Goal: Information Seeking & Learning: Learn about a topic

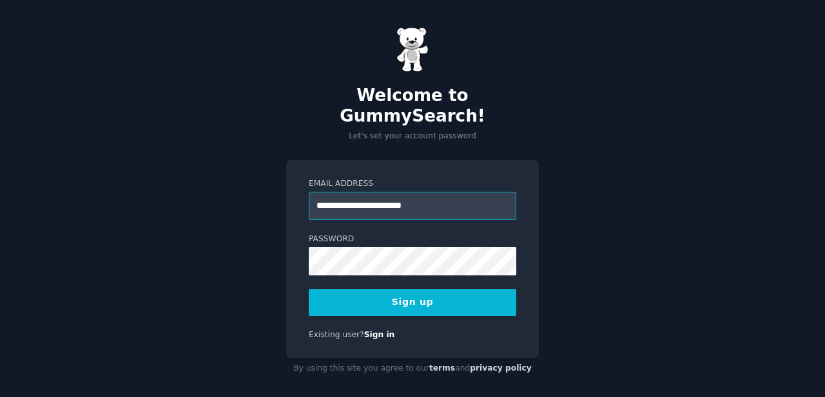
type input "**********"
click at [309, 289] on button "Sign up" at bounding box center [412, 302] width 207 height 27
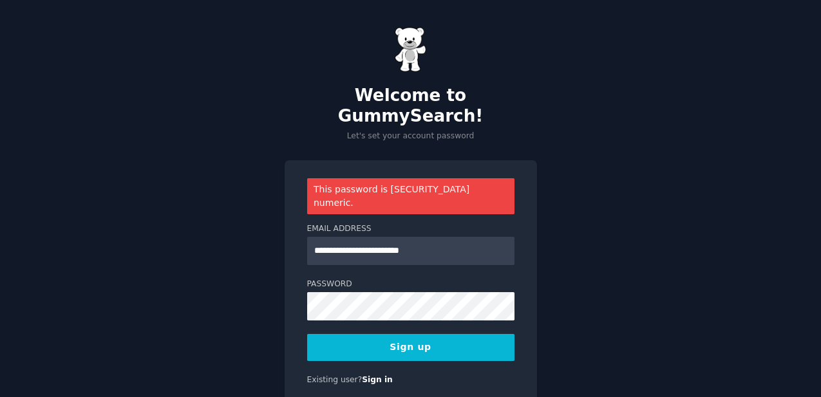
click at [395, 334] on button "Sign up" at bounding box center [410, 347] width 207 height 27
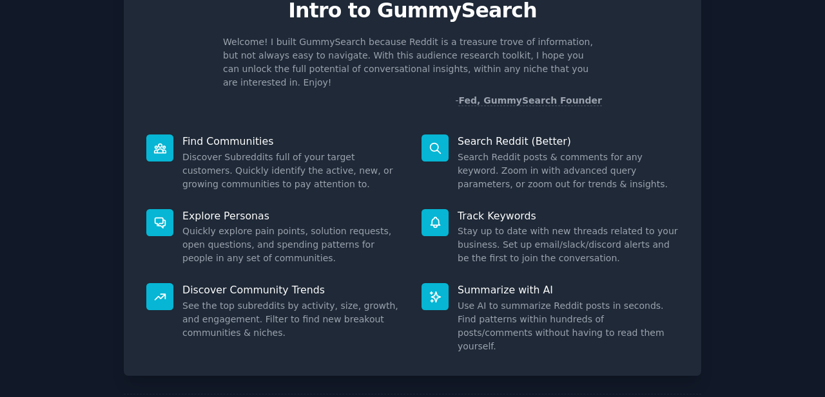
scroll to position [106, 0]
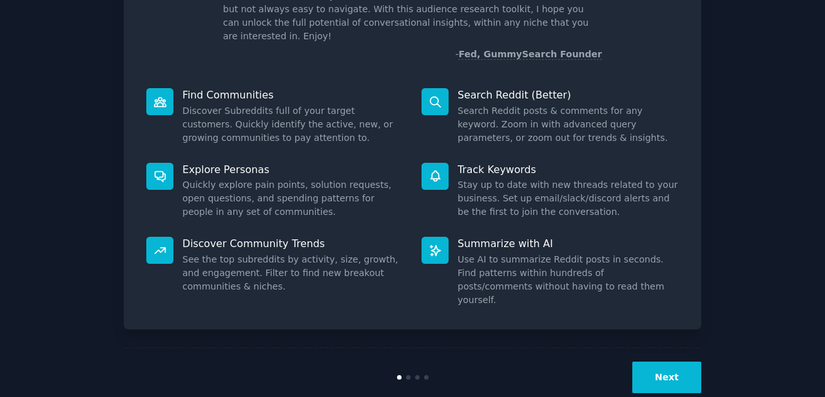
click at [692, 362] on button "Next" at bounding box center [666, 378] width 69 height 32
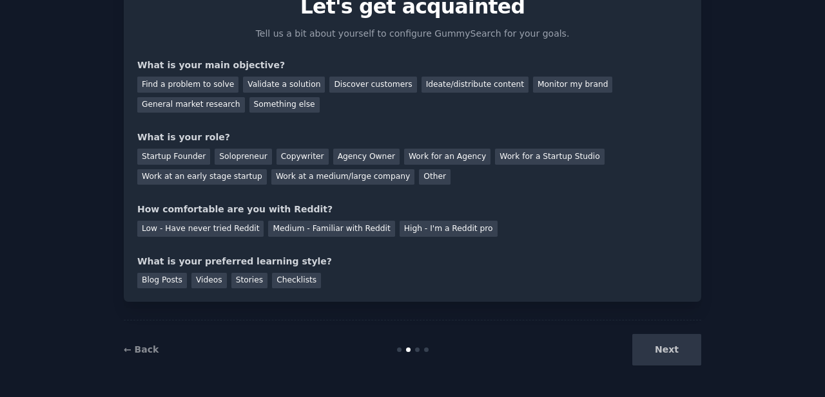
scroll to position [42, 0]
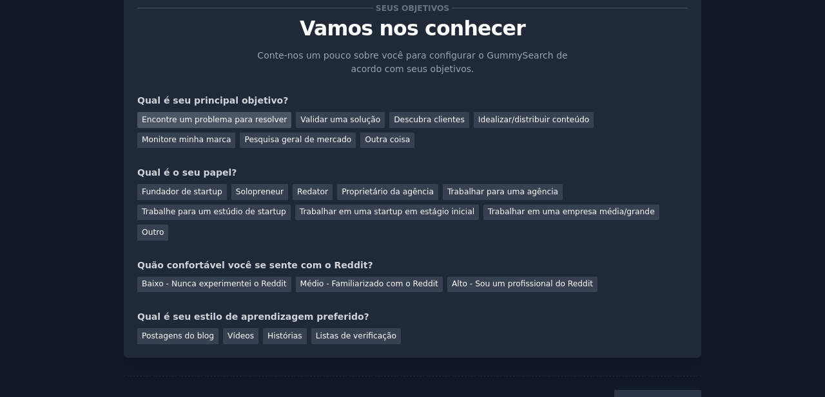
click at [240, 121] on font "Encontre um problema para resolver" at bounding box center [214, 119] width 145 height 9
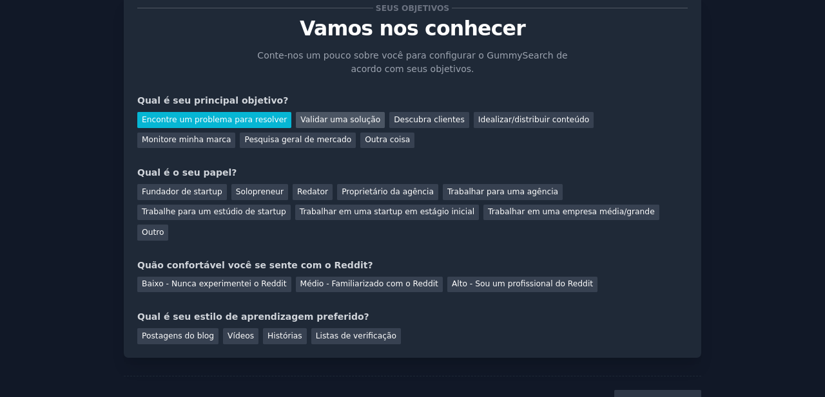
click at [322, 124] on font "Validar uma solução" at bounding box center [340, 119] width 80 height 9
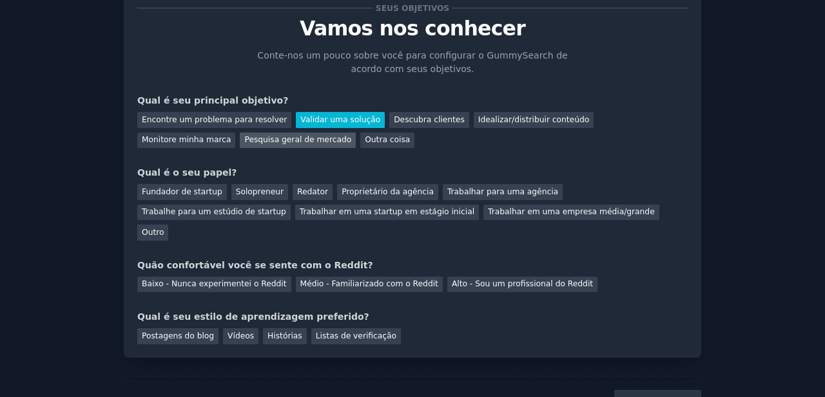
click at [240, 146] on div "Pesquisa geral de mercado" at bounding box center [298, 141] width 116 height 16
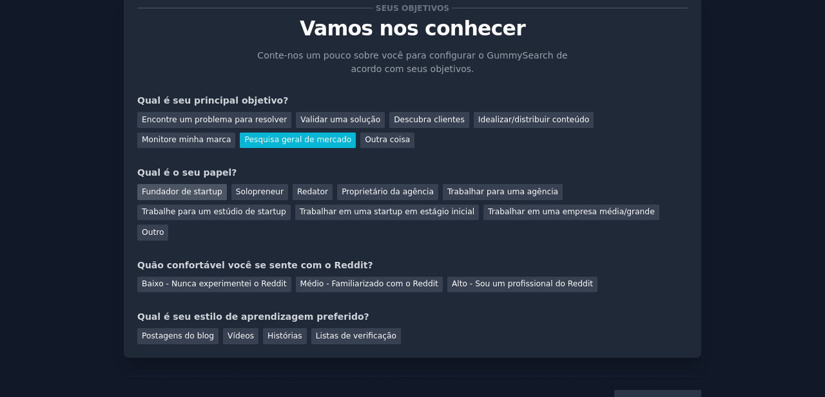
click at [197, 200] on div "Fundador de startup" at bounding box center [182, 192] width 90 height 16
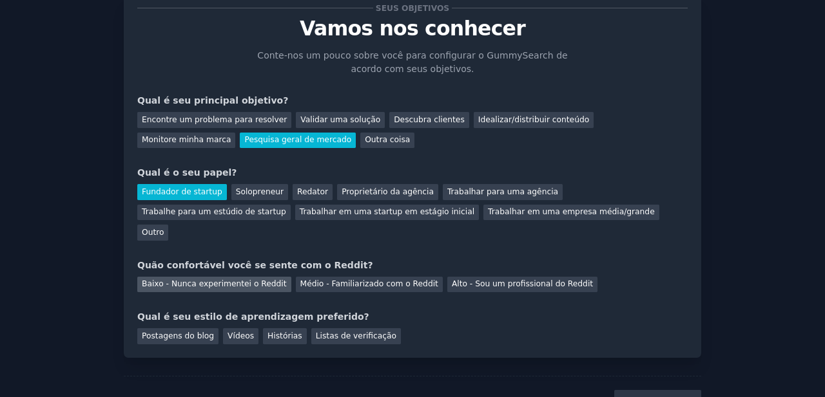
click at [242, 280] on font "Baixo - Nunca experimentei o Reddit" at bounding box center [214, 284] width 145 height 9
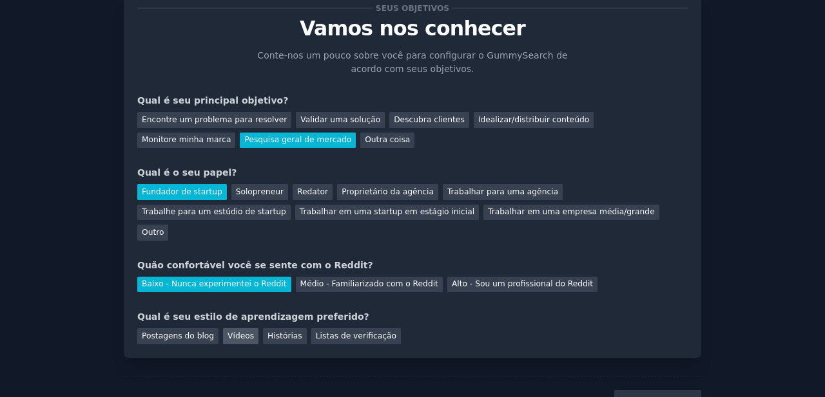
click at [240, 329] on div "Vídeos" at bounding box center [240, 337] width 35 height 16
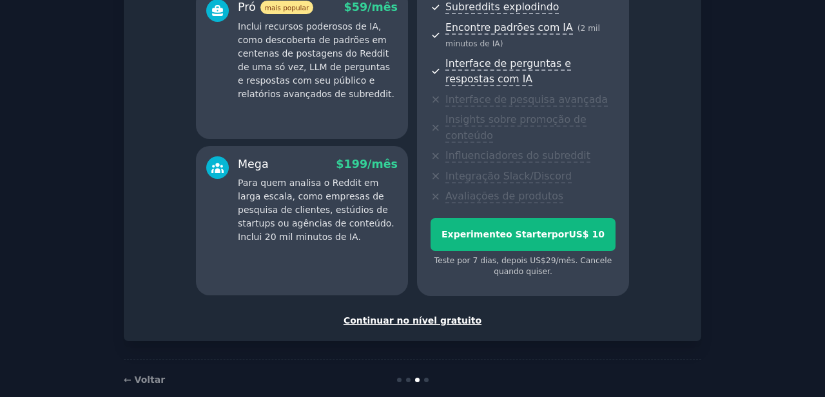
scroll to position [303, 0]
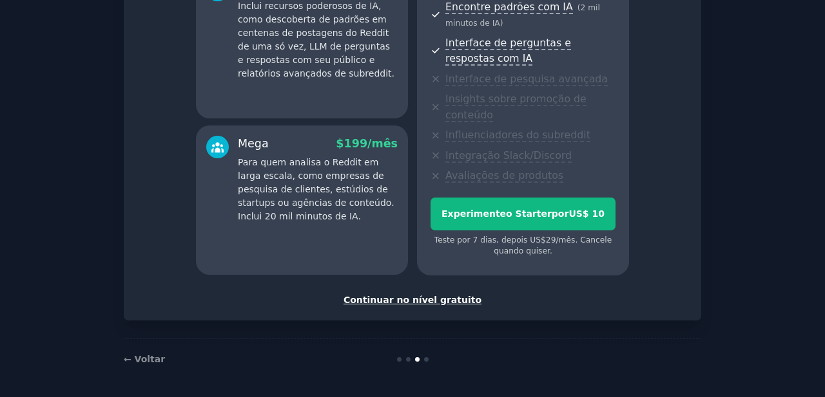
click at [417, 307] on div "Configure sua conta Escolha o seu sabor GummySearch Habilite 33% de desconto an…" at bounding box center [412, 27] width 577 height 588
click at [424, 300] on font "Continuar no nível gratuito" at bounding box center [412, 300] width 138 height 10
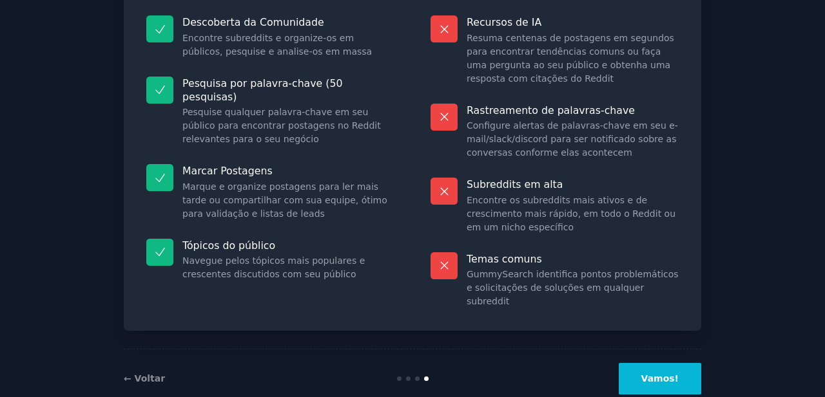
scroll to position [158, 0]
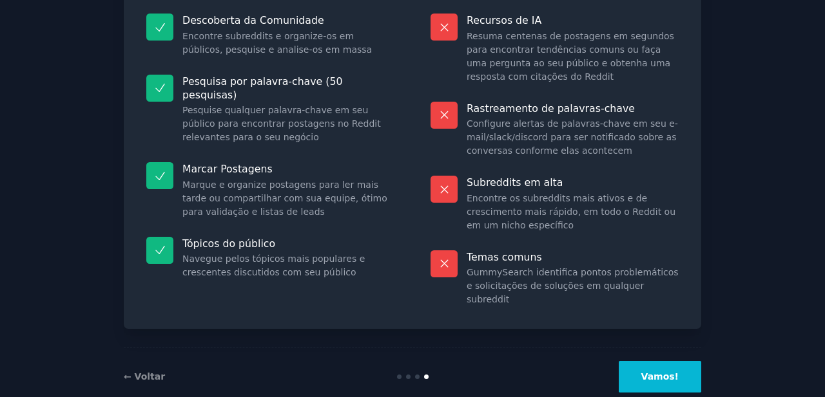
click at [674, 361] on button "Vamos!" at bounding box center [659, 377] width 82 height 32
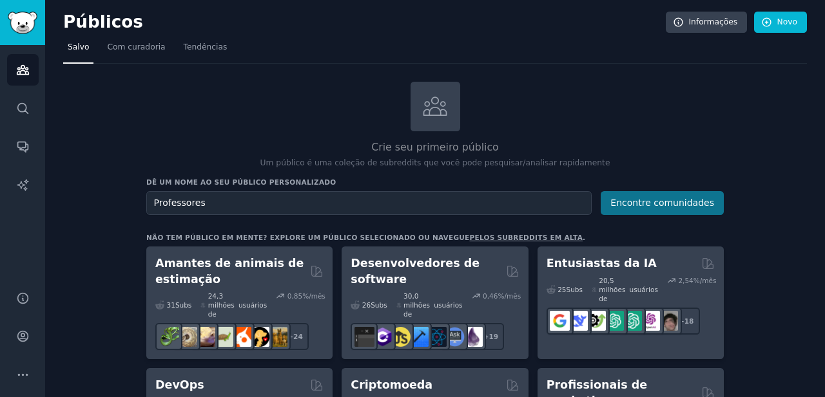
type input "Professores"
click at [664, 203] on font "Encontre comunidades" at bounding box center [662, 203] width 104 height 10
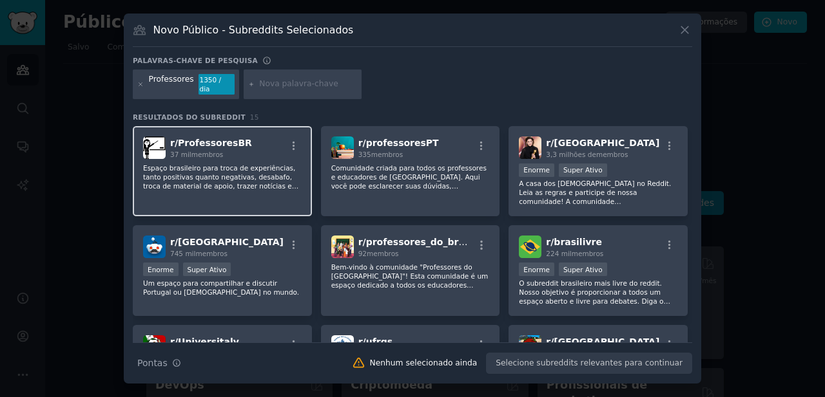
click at [243, 151] on div "r/ ProfessoresBR 37 mil membros" at bounding box center [222, 148] width 158 height 23
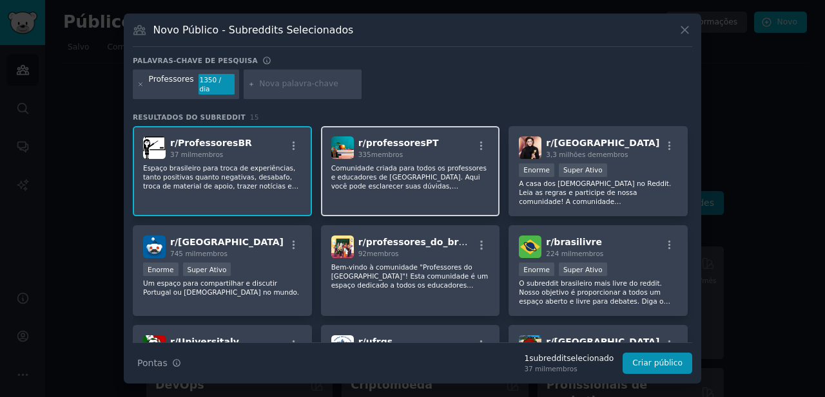
click at [419, 167] on p "Comunidade criada para todos os professores e educadores de Portugal. Aqui você…" at bounding box center [410, 177] width 158 height 27
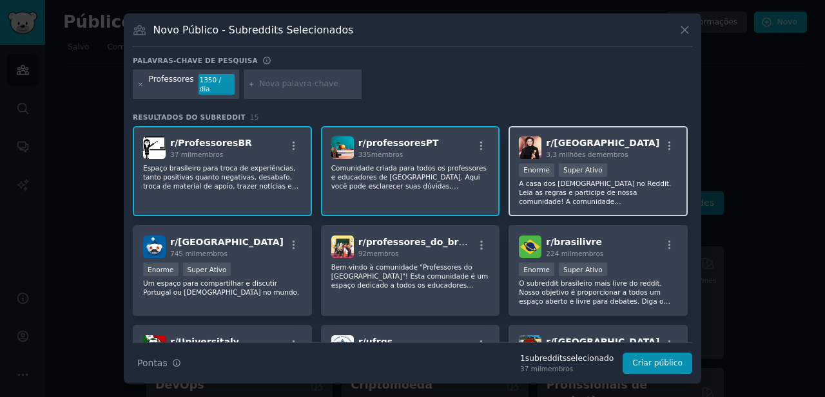
click at [622, 184] on font "A casa dos brasileiros no Reddit. Leia as regras e participe de nossa comunidad…" at bounding box center [597, 215] width 156 height 71
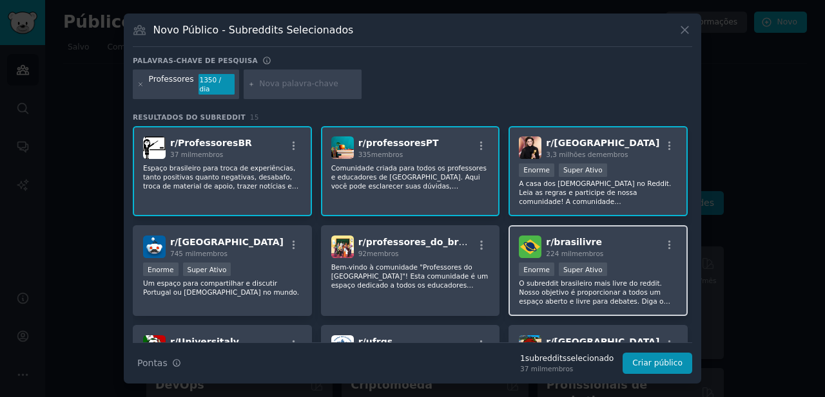
click at [606, 297] on font "O subreddit brasileiro mais livre do reddit. Nosso objetivo é proporcionar a to…" at bounding box center [597, 311] width 157 height 62
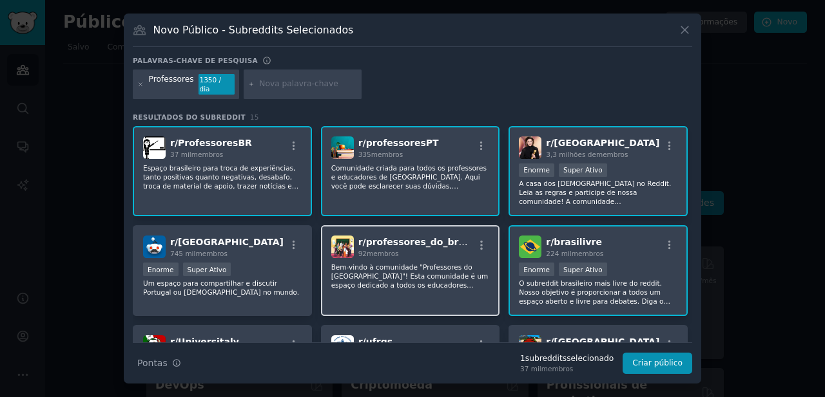
click at [417, 263] on font "Bem-vindo à comunidade "Professores do Brasil"! Esta comunidade é um espaço ded…" at bounding box center [409, 321] width 157 height 116
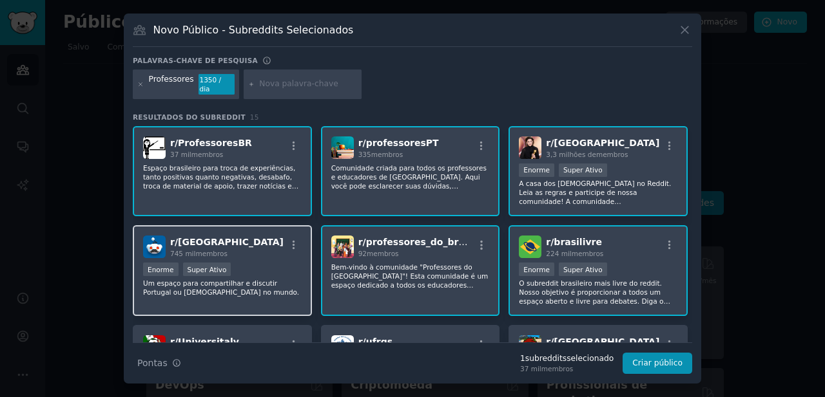
click at [229, 256] on div "r/ portugal 745 mil membros Enorme Super Ativo Um espaço para compartilhar e di…" at bounding box center [222, 270] width 179 height 91
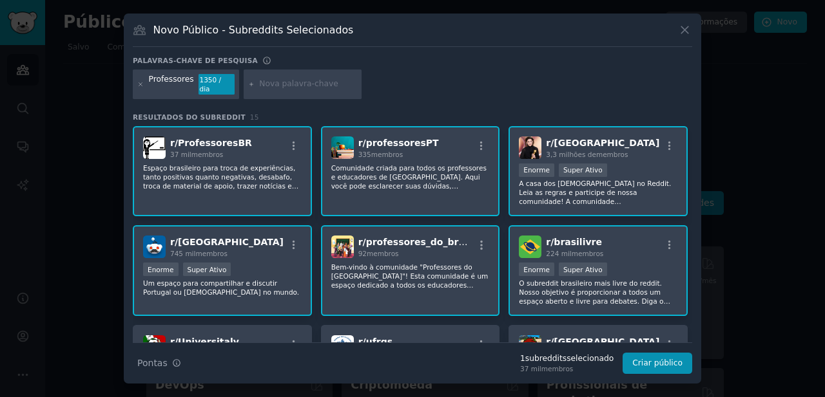
click at [241, 263] on div "Enorme Super Ativo" at bounding box center [222, 271] width 158 height 16
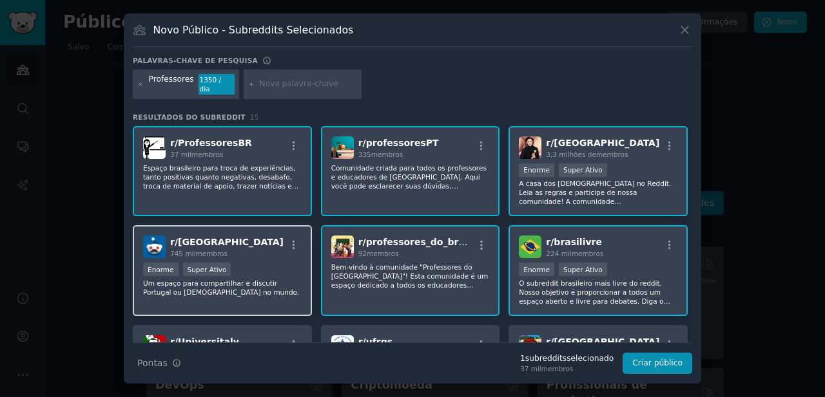
click at [241, 263] on div "Enorme Super Ativo" at bounding box center [222, 271] width 158 height 16
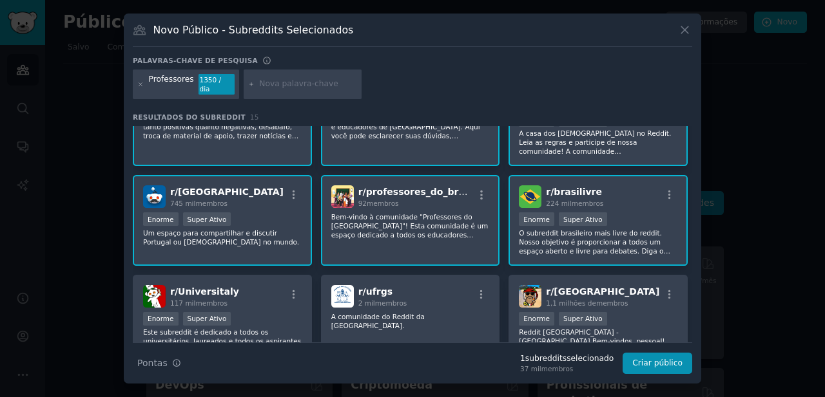
scroll to position [83, 0]
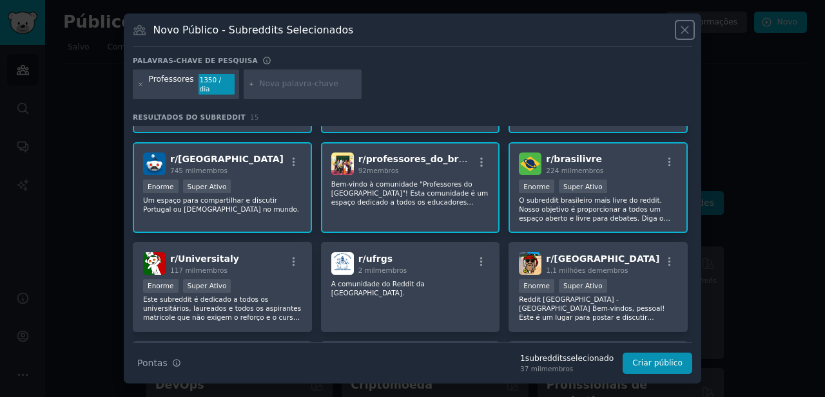
click at [687, 32] on icon at bounding box center [684, 30] width 7 height 7
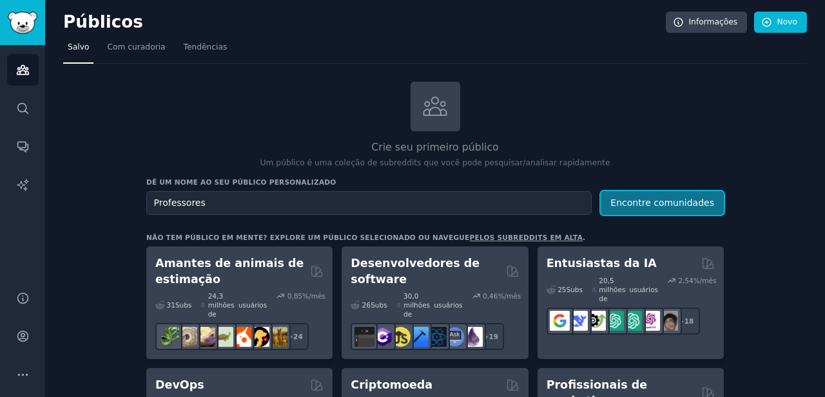
click at [624, 207] on font "Encontre comunidades" at bounding box center [662, 203] width 104 height 10
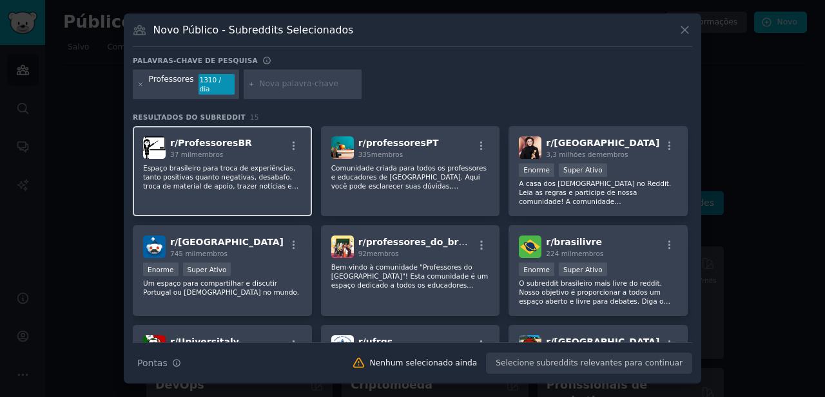
click at [225, 171] on font "Espaço brasileiro para troca de experiências, tanto positivas quanto negativas,…" at bounding box center [222, 186] width 158 height 44
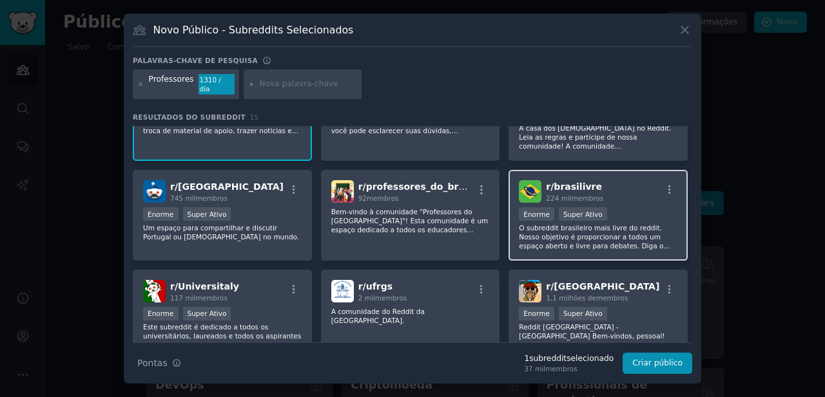
scroll to position [83, 0]
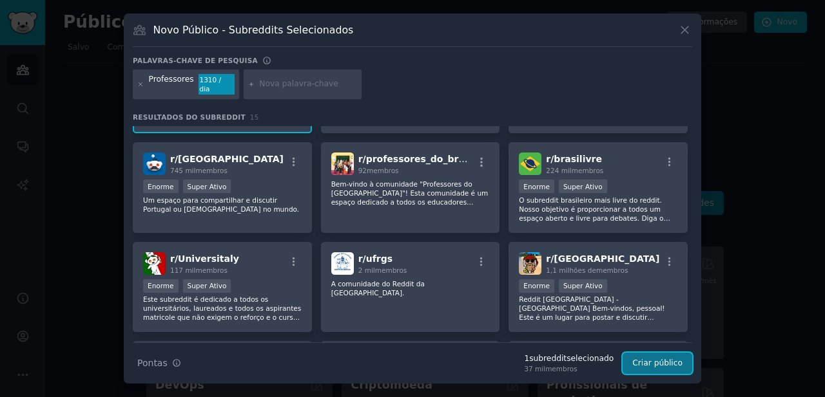
click at [655, 359] on font "Criar público" at bounding box center [657, 363] width 50 height 9
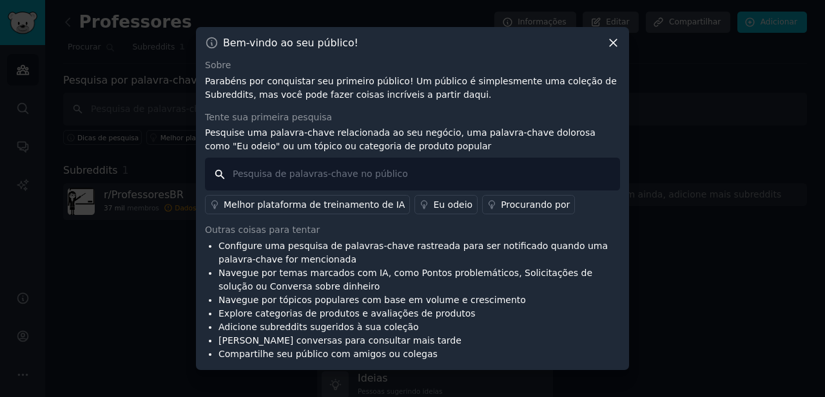
click at [412, 174] on input "text" at bounding box center [412, 174] width 415 height 33
type input "correção"
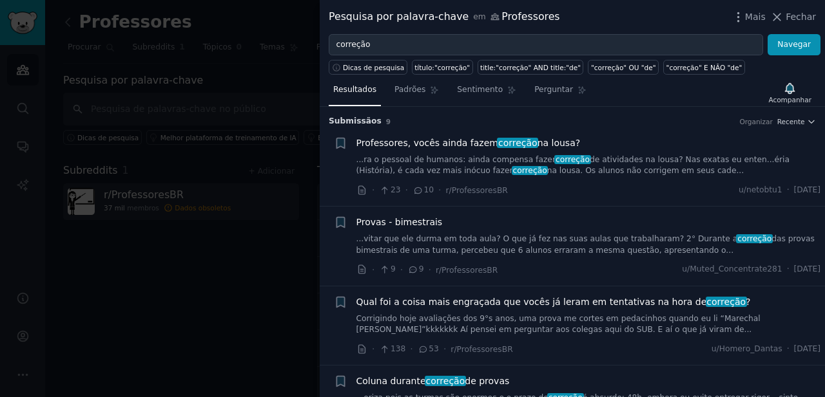
click at [253, 239] on div at bounding box center [412, 198] width 825 height 397
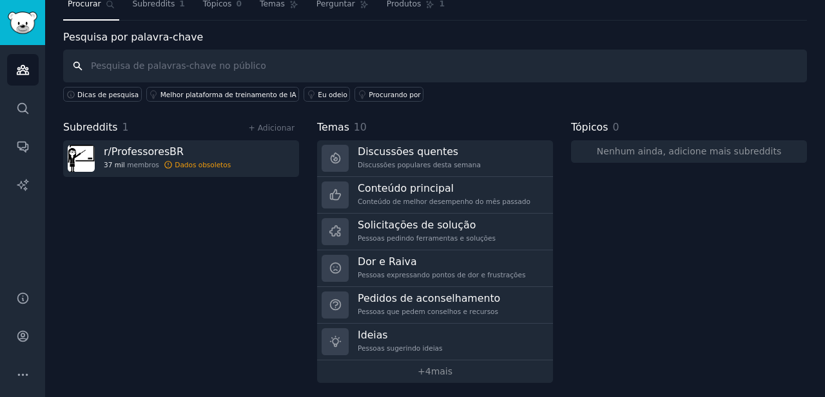
scroll to position [46, 0]
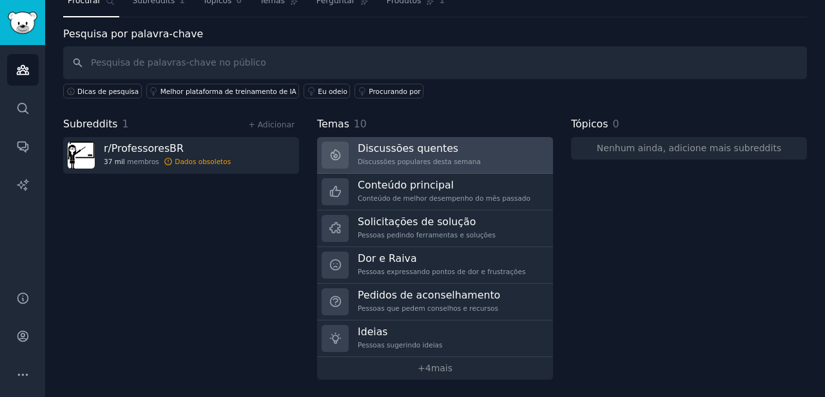
click at [457, 153] on h3 "Discussões quentes" at bounding box center [419, 149] width 123 height 14
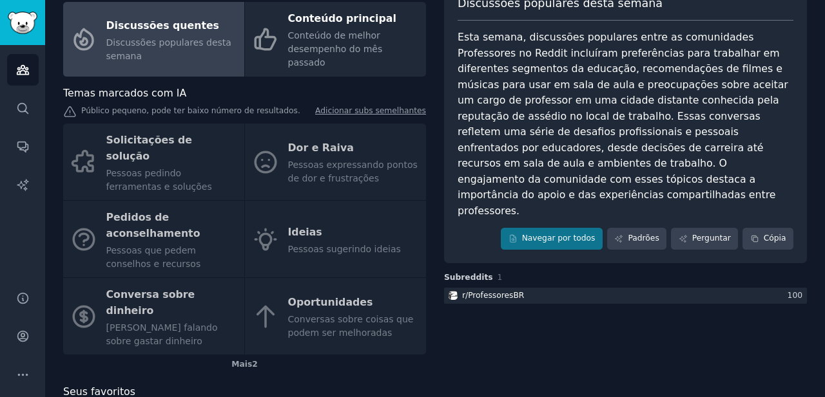
scroll to position [50, 0]
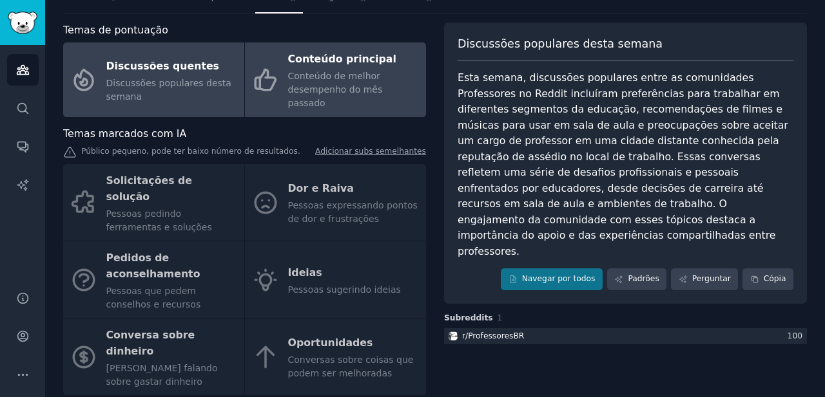
click at [327, 78] on font "Conteúdo de melhor desempenho do mês passado" at bounding box center [335, 89] width 95 height 37
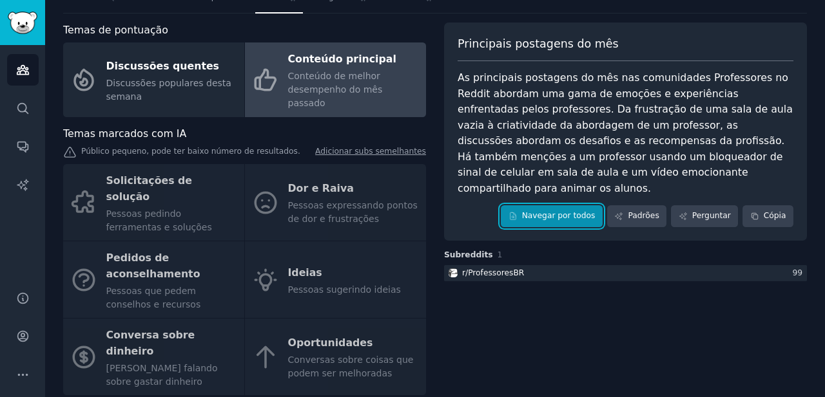
click at [560, 211] on font "Navegar por todos" at bounding box center [558, 215] width 73 height 9
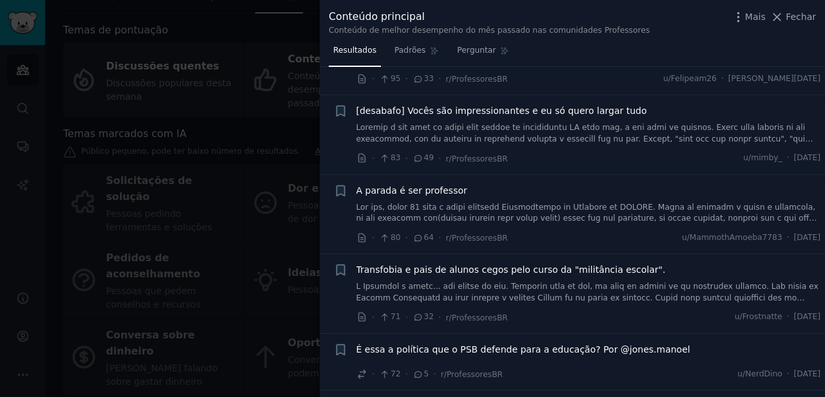
scroll to position [613, 0]
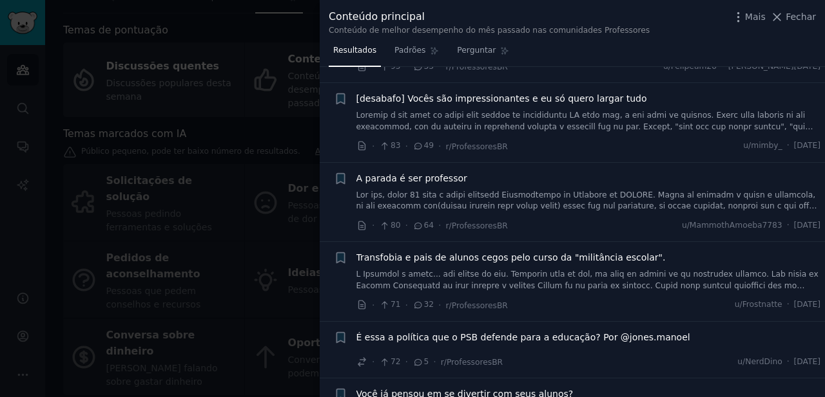
click at [261, 142] on div at bounding box center [412, 198] width 825 height 397
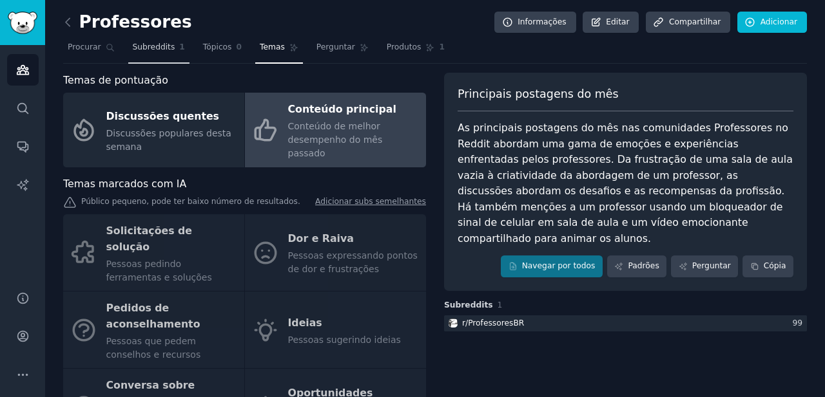
click at [151, 39] on link "Subreddits 1" at bounding box center [158, 50] width 61 height 26
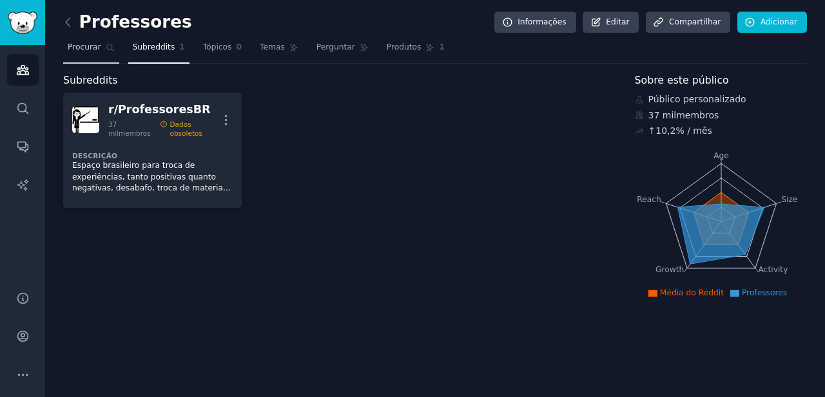
click at [93, 51] on font "Procurar" at bounding box center [84, 47] width 33 height 9
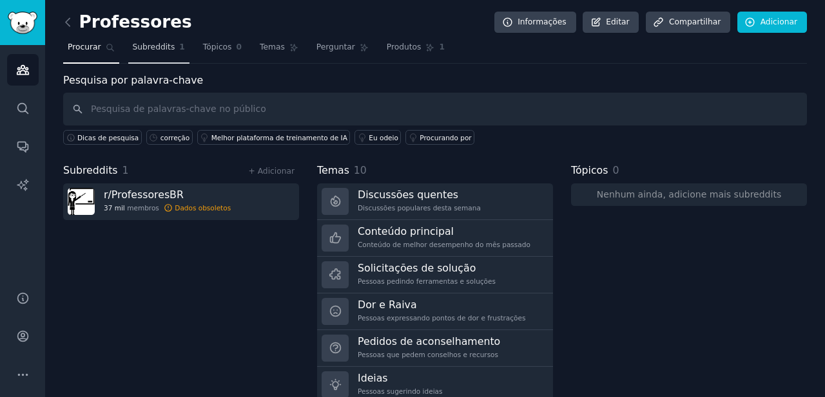
click at [165, 55] on link "Subreddits 1" at bounding box center [158, 50] width 61 height 26
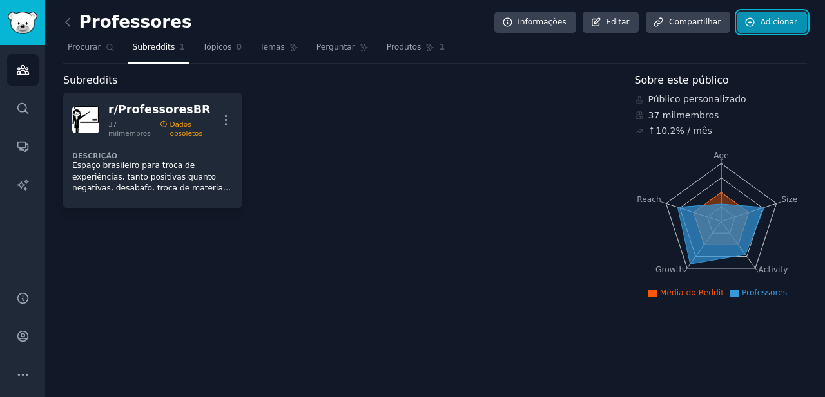
click at [776, 21] on font "Adicionar" at bounding box center [778, 21] width 37 height 9
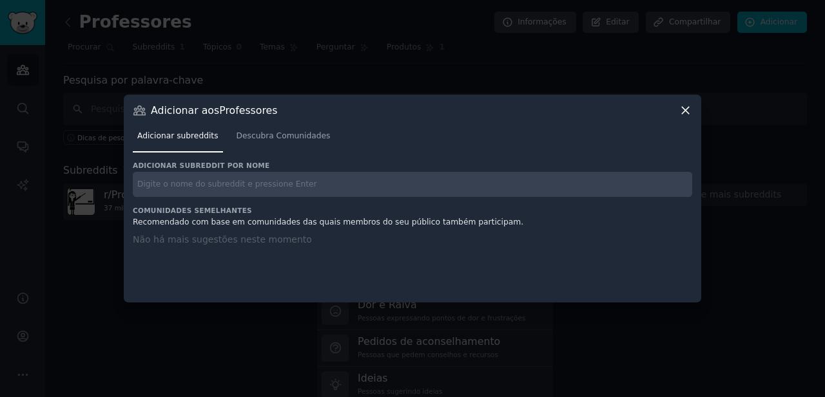
click at [241, 184] on input "text" at bounding box center [412, 184] width 559 height 25
click at [282, 131] on font "Descubra Comunidades" at bounding box center [283, 135] width 94 height 9
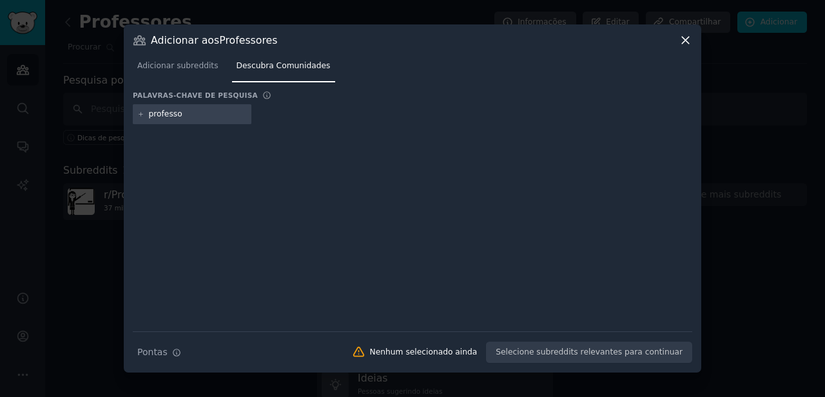
type input "professor"
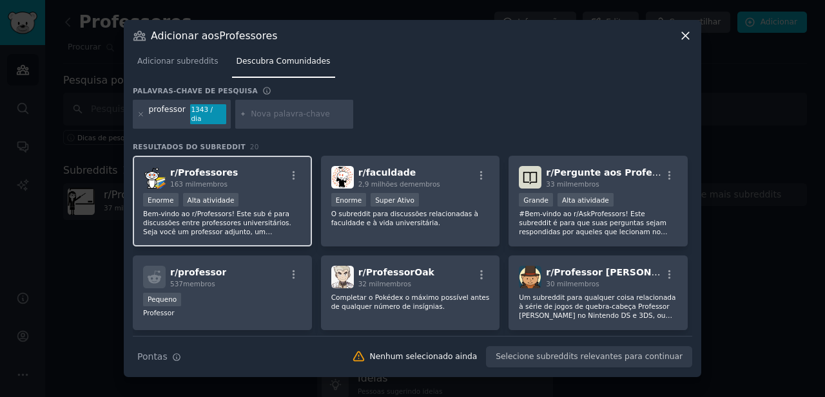
click at [252, 220] on font "Bem-vindo ao r/Professors! Este sub é para discussões entre professores univers…" at bounding box center [221, 268] width 157 height 116
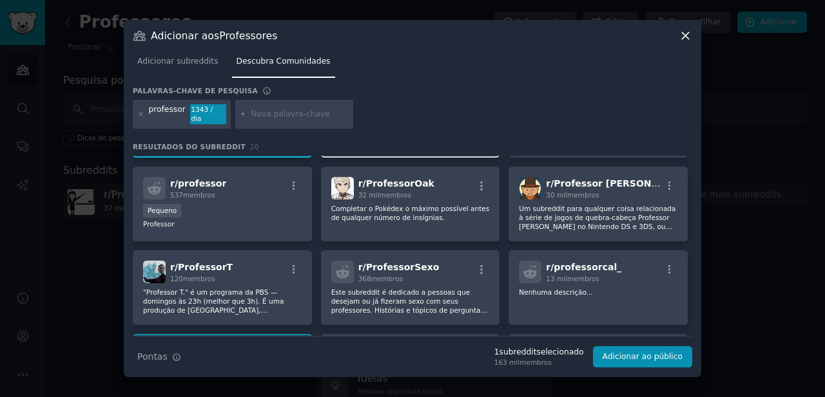
scroll to position [68, 0]
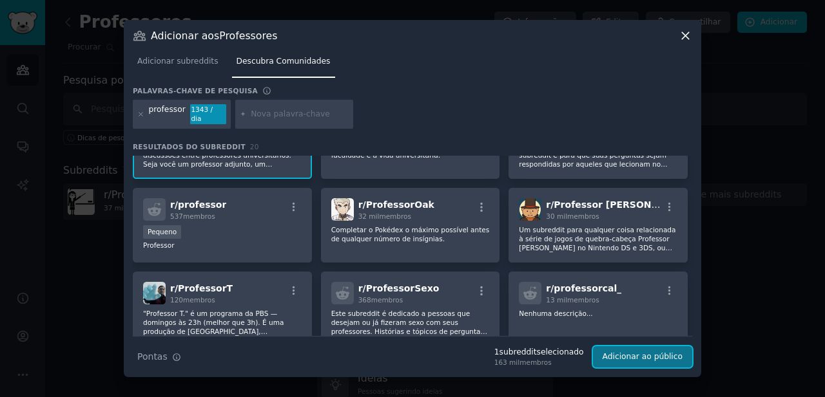
click at [618, 352] on font "Adicionar ao público" at bounding box center [642, 356] width 80 height 9
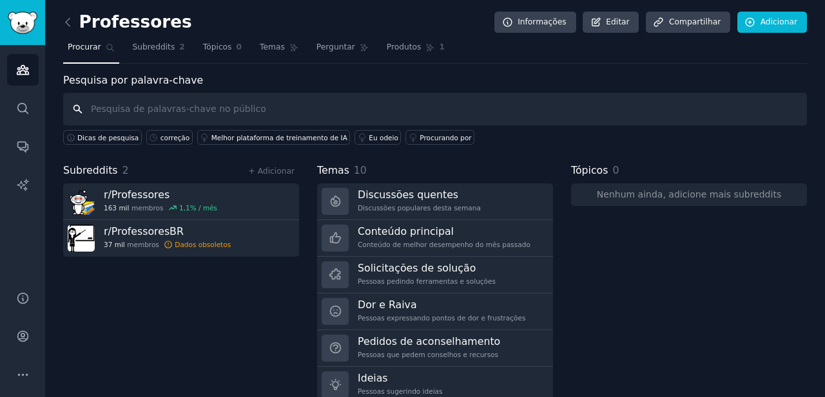
click at [137, 110] on input "text" at bounding box center [434, 109] width 743 height 33
type input "correção"
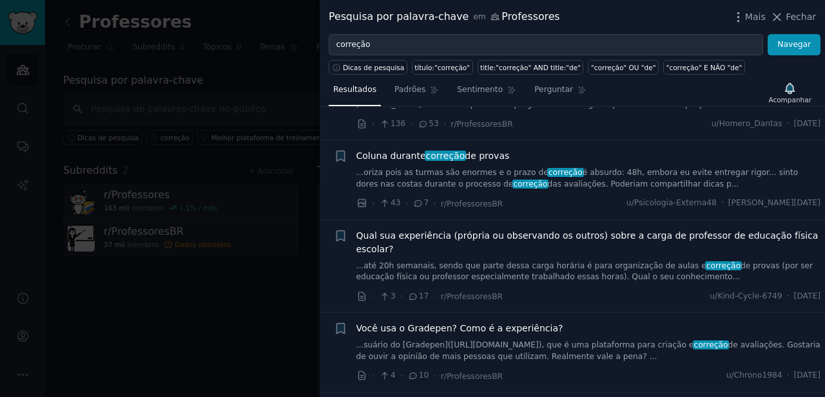
scroll to position [230, 0]
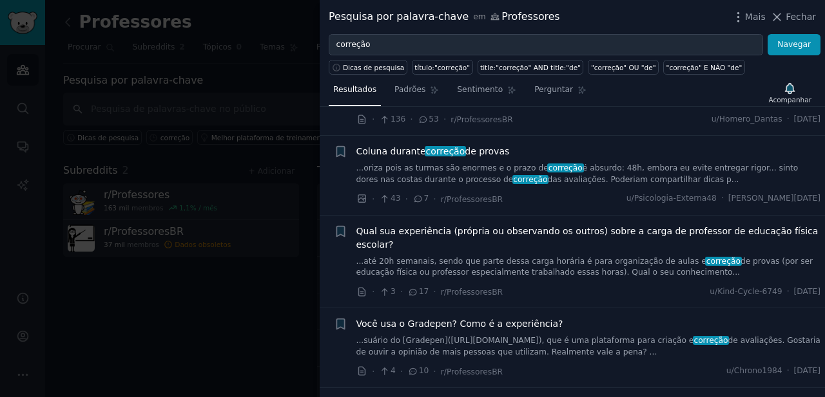
click at [483, 153] on font "de provas" at bounding box center [486, 151] width 44 height 10
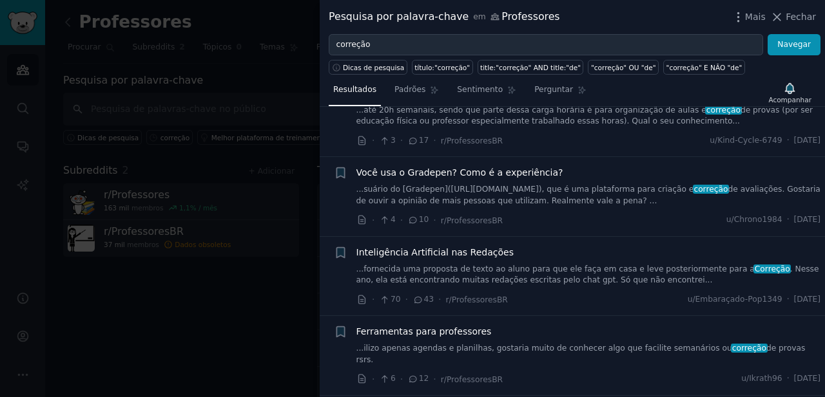
scroll to position [382, 0]
click at [509, 176] on font "Você usa o Gradepen? Como é a experiência?" at bounding box center [459, 172] width 207 height 10
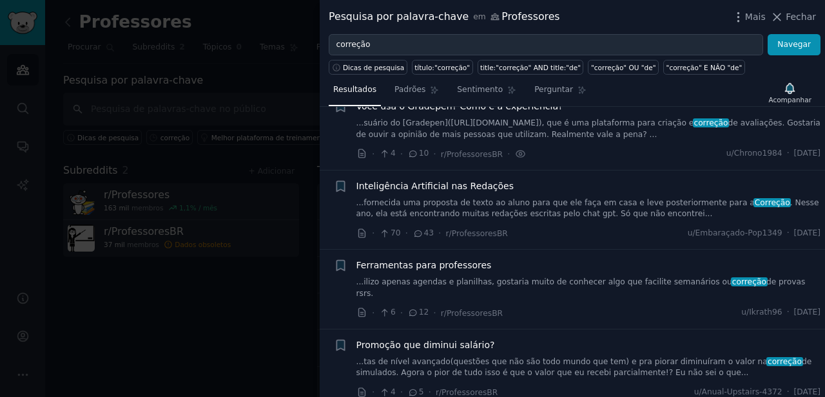
scroll to position [448, 0]
click at [491, 187] on font "Inteligência Artificial nas Redações" at bounding box center [434, 186] width 157 height 10
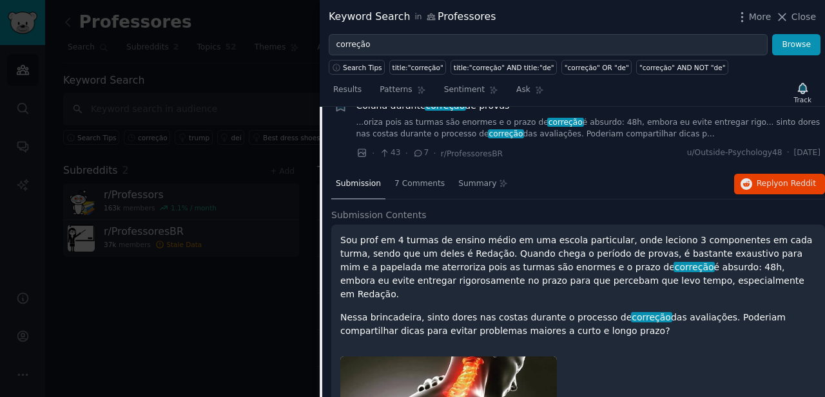
scroll to position [249, 0]
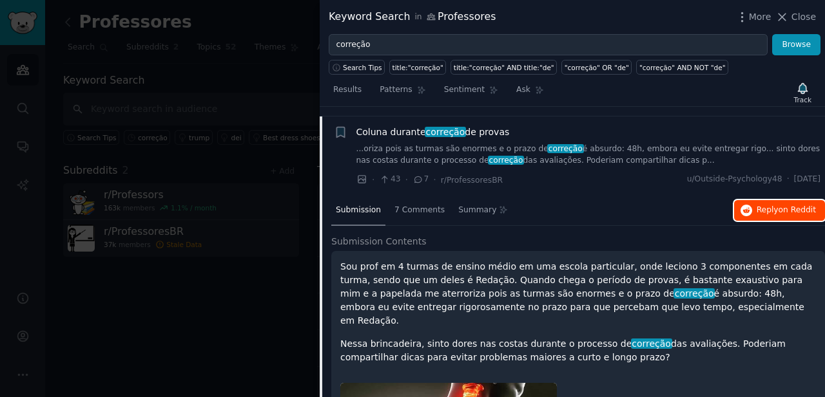
click at [766, 215] on span "Reply on Reddit" at bounding box center [785, 211] width 59 height 12
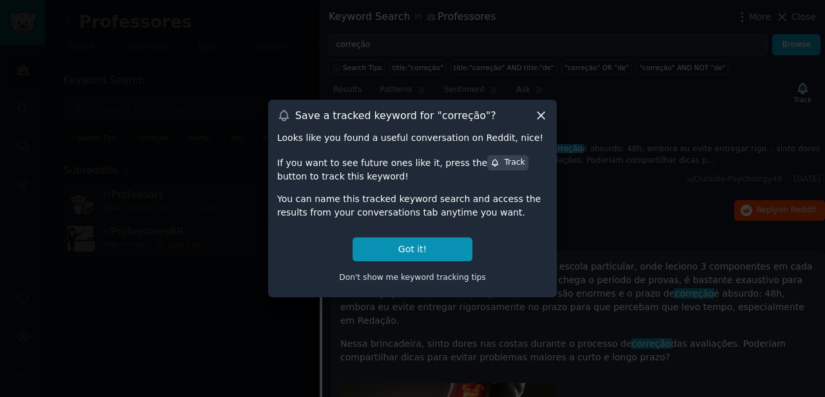
click at [535, 117] on icon at bounding box center [541, 116] width 14 height 14
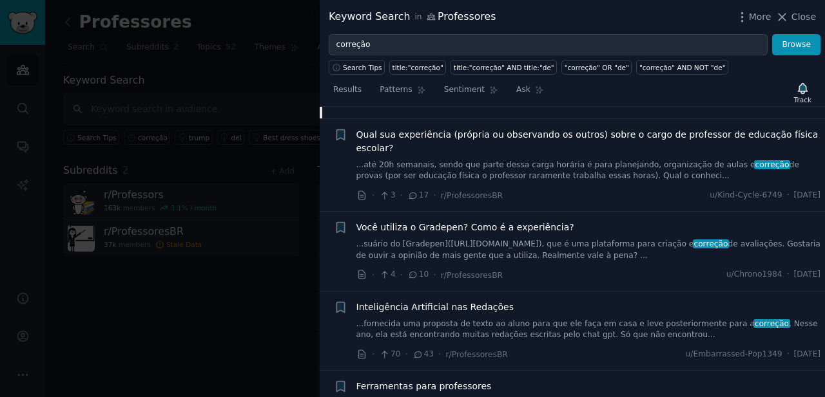
scroll to position [767, 0]
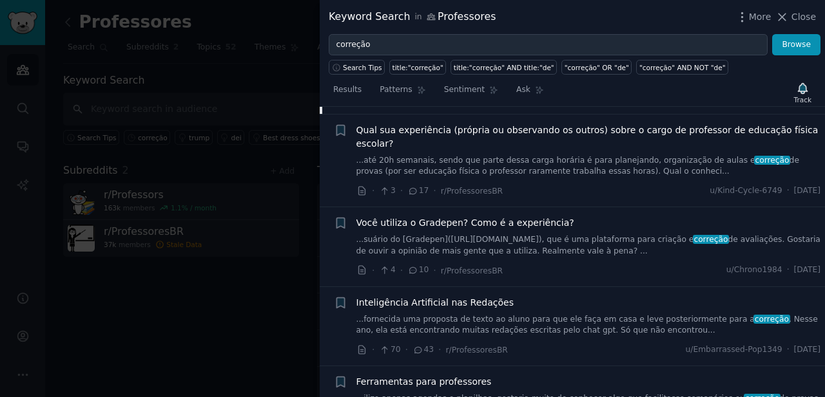
click at [531, 216] on span "Você utiliza o Gradepen? Como é a experiência?" at bounding box center [465, 223] width 218 height 14
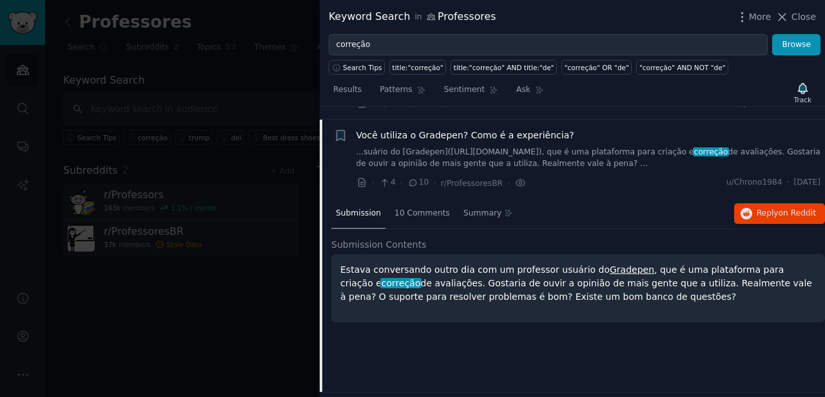
scroll to position [432, 0]
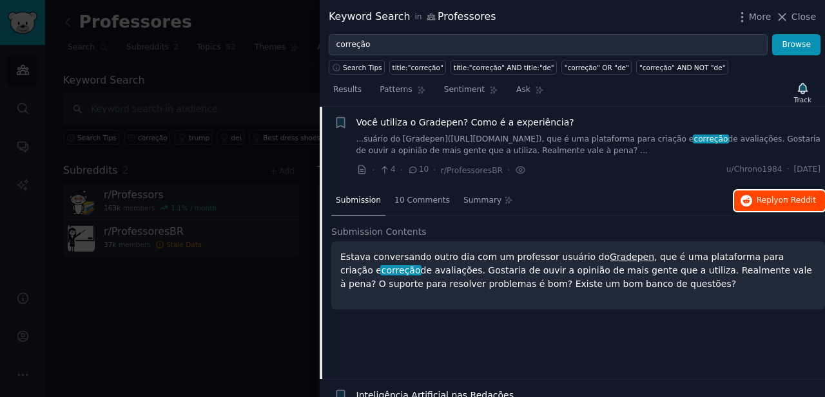
click at [772, 207] on button "Reply on Reddit" at bounding box center [779, 201] width 91 height 21
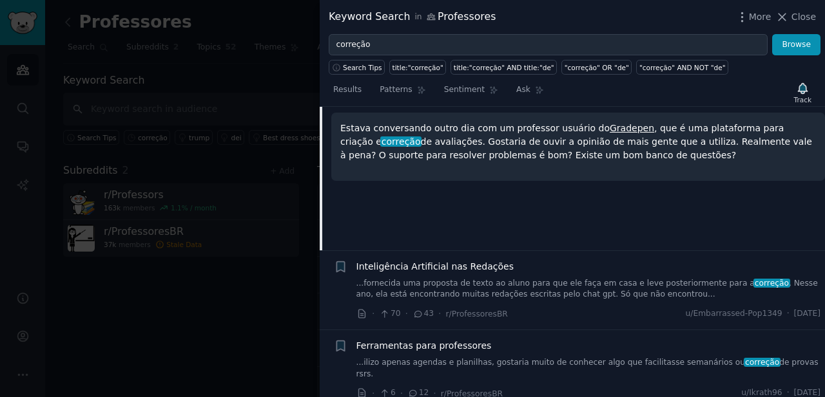
scroll to position [641, 0]
